Goal: Find specific fact: Find specific fact

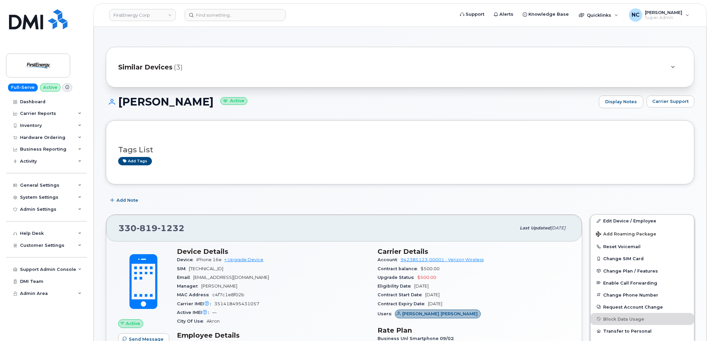
scroll to position [148, 0]
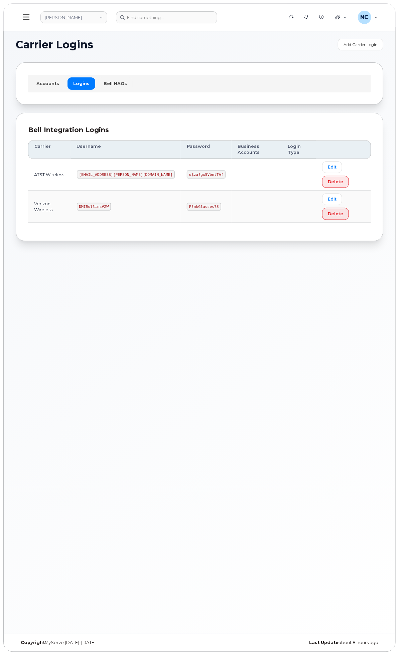
click at [213, 172] on td "u$za!gx5VbntTAf" at bounding box center [206, 175] width 51 height 32
drag, startPoint x: 194, startPoint y: 207, endPoint x: 146, endPoint y: 204, distance: 48.1
click at [146, 204] on tr "Verizon Wireless DMIRollinsVZW P!nkGlasses78 Edit Delete" at bounding box center [199, 207] width 342 height 32
copy tr "Wireless DMIRollinsVZW"
click at [111, 207] on code "DMIRollinsVZW" at bounding box center [94, 207] width 34 height 8
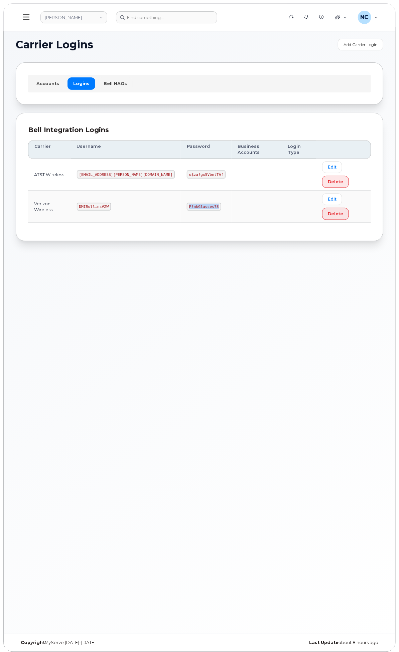
drag, startPoint x: 251, startPoint y: 208, endPoint x: 216, endPoint y: 208, distance: 35.1
click at [216, 208] on td "P!nkGlasses78" at bounding box center [206, 207] width 51 height 32
copy code "P!nkGlasses78"
